Goal: Navigation & Orientation: Find specific page/section

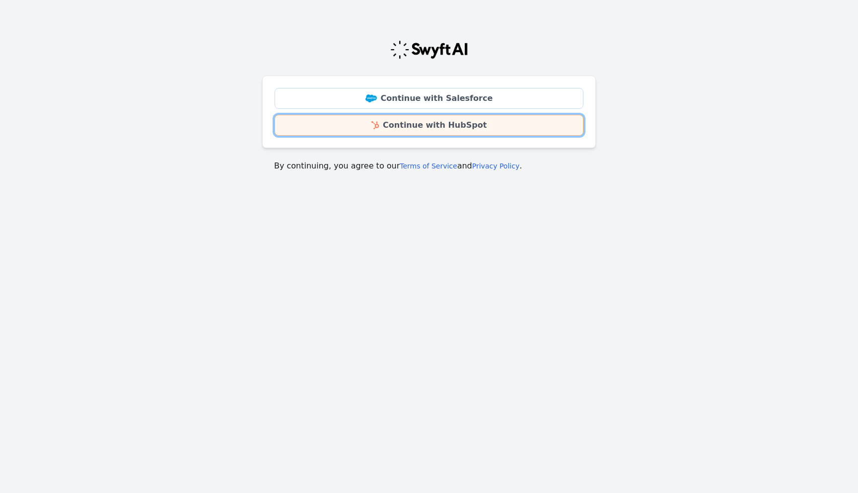
click at [376, 120] on link "Continue with HubSpot" at bounding box center [429, 125] width 309 height 21
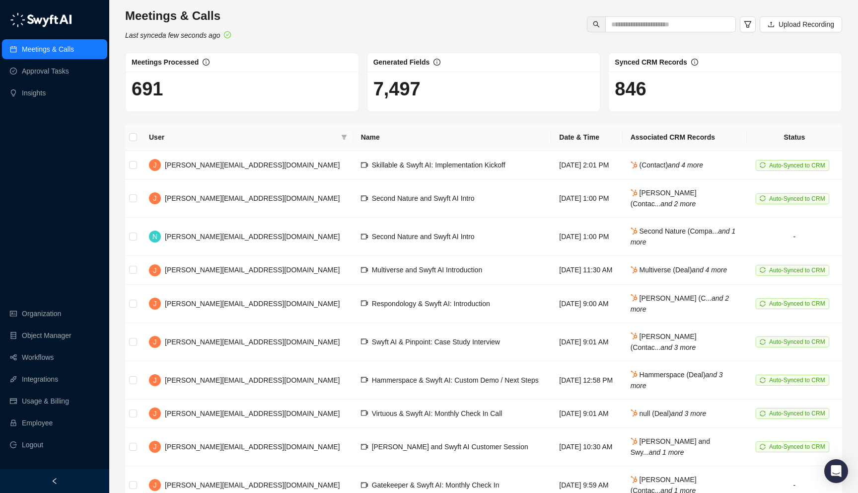
click at [40, 475] on div at bounding box center [54, 481] width 109 height 24
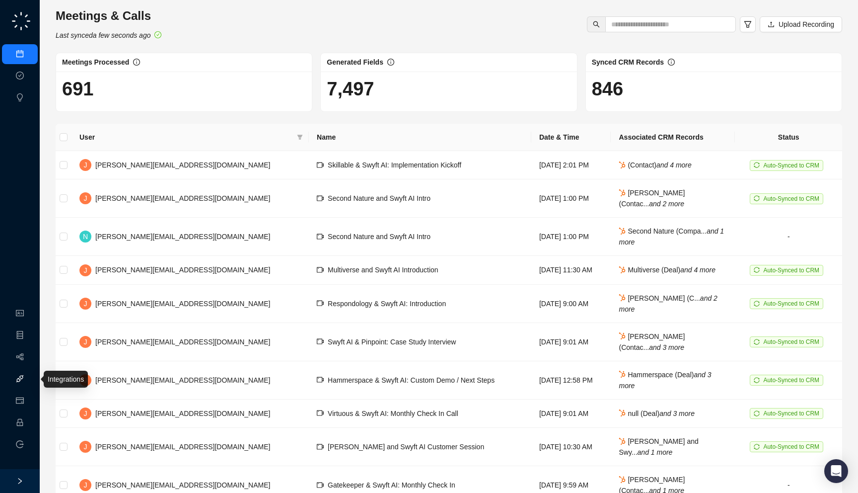
click at [29, 379] on link "Integrations" at bounding box center [47, 379] width 36 height 8
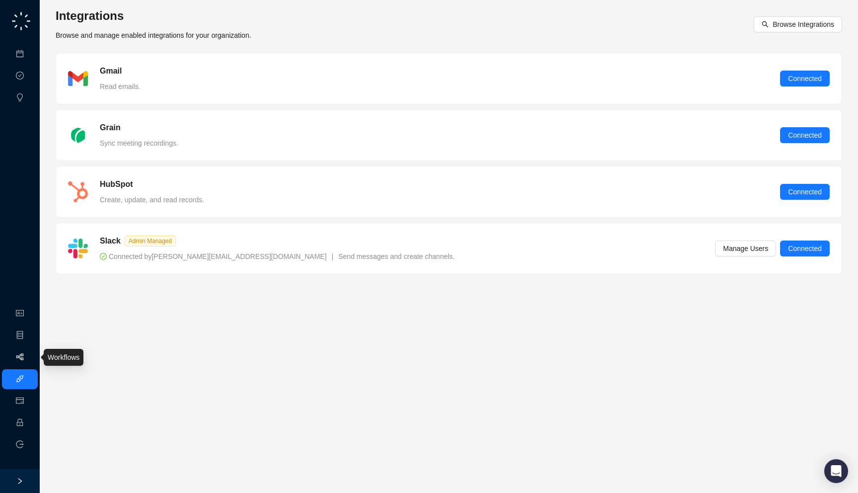
click at [29, 360] on link "Workflows" at bounding box center [45, 357] width 32 height 8
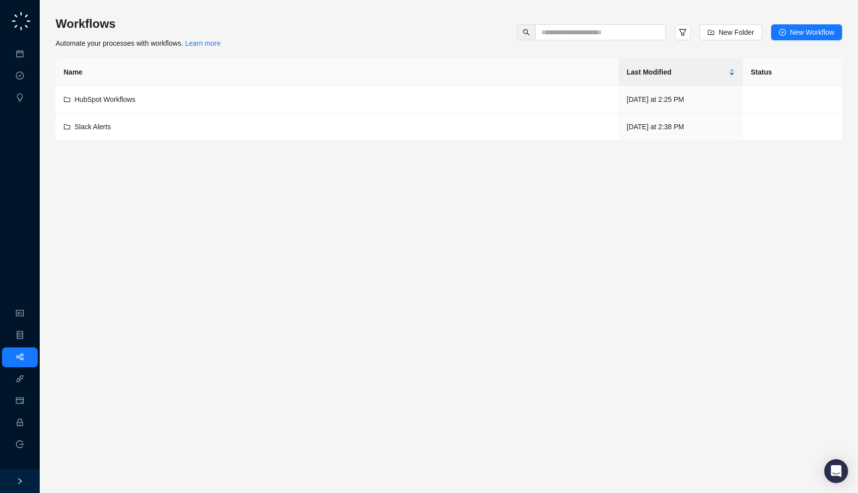
click at [244, 47] on div "Workflows Automate your processes with workflows. Learn more New Folder New Wor…" at bounding box center [449, 32] width 787 height 33
click at [681, 69] on span "Last Modified" at bounding box center [677, 72] width 100 height 11
click at [29, 423] on link "Employee" at bounding box center [44, 423] width 31 height 8
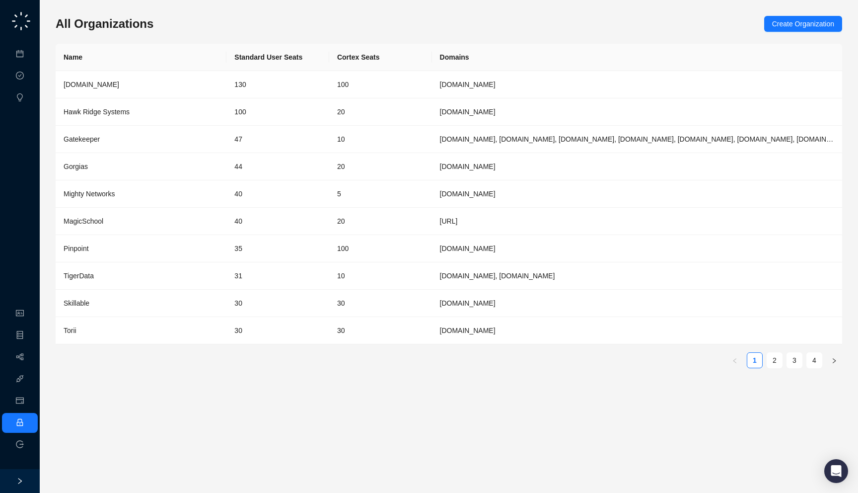
drag, startPoint x: 150, startPoint y: 17, endPoint x: 154, endPoint y: 21, distance: 6.0
click at [154, 21] on div "All Organizations Create Organization" at bounding box center [449, 24] width 787 height 16
